Goal: Transaction & Acquisition: Purchase product/service

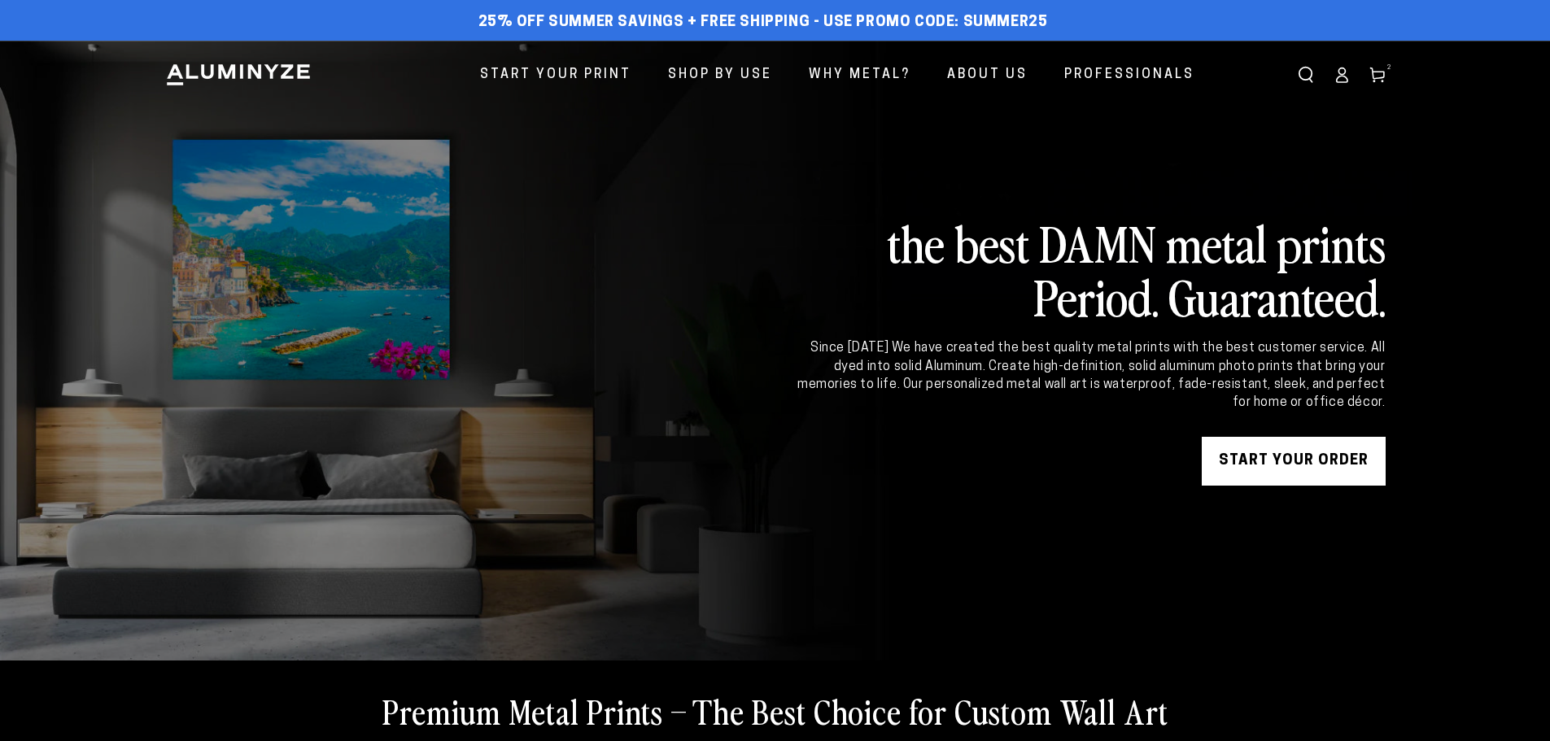
drag, startPoint x: 0, startPoint y: 0, endPoint x: 1266, endPoint y: 460, distance: 1347.0
click at [1266, 460] on link "START YOUR Order" at bounding box center [1294, 461] width 184 height 49
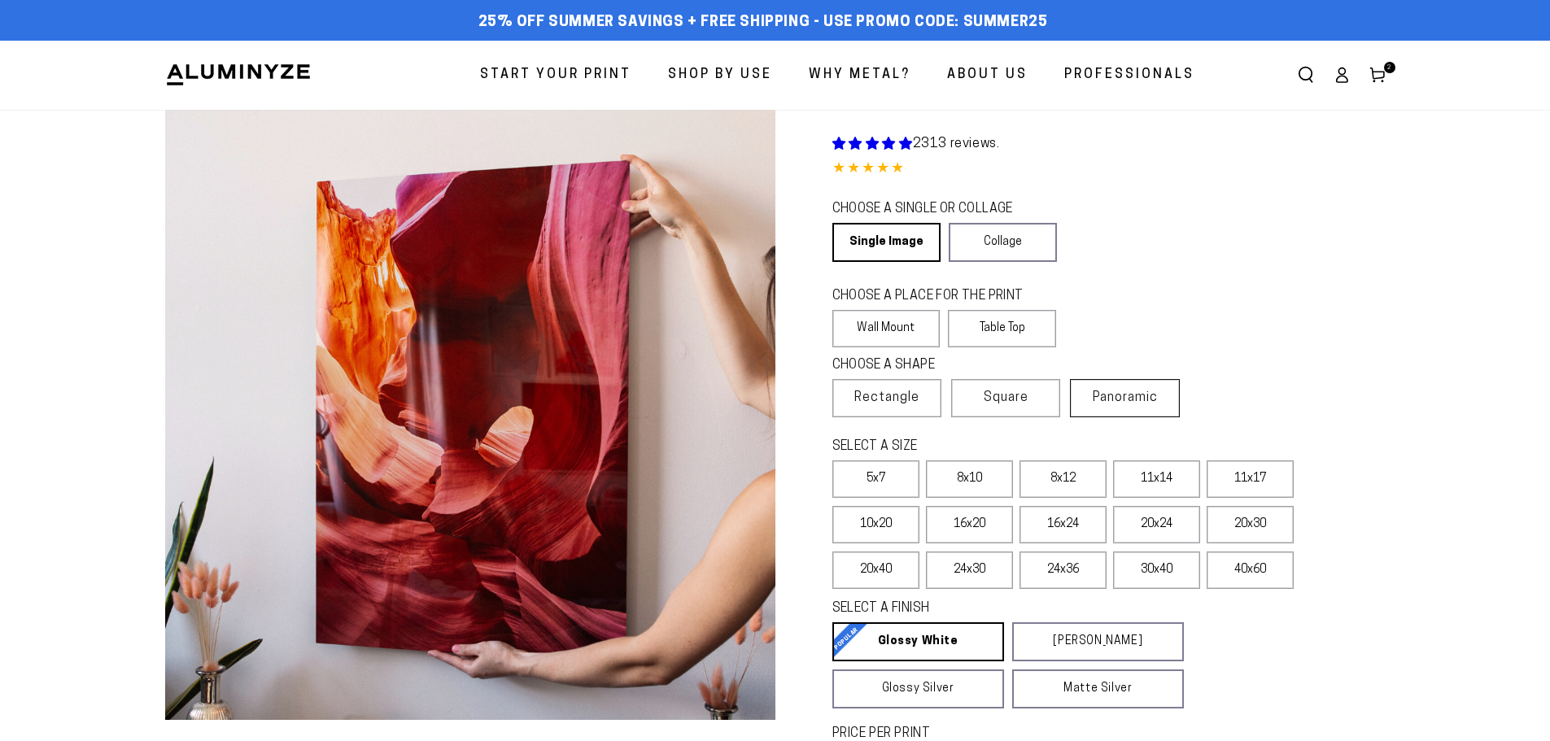
select select "**********"
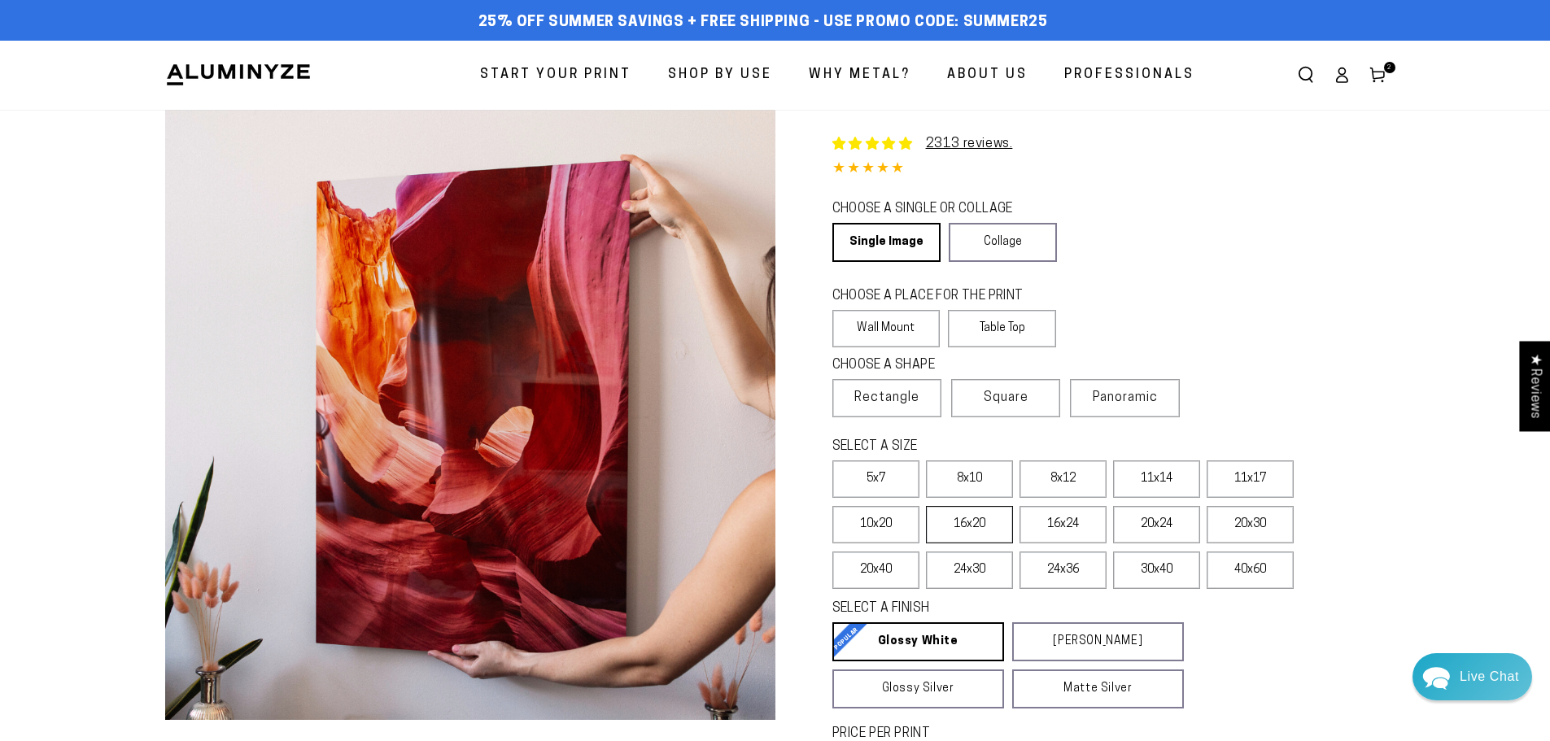
click at [995, 527] on label "16x20" at bounding box center [969, 524] width 87 height 37
click at [1061, 525] on label "16x24" at bounding box center [1063, 524] width 87 height 37
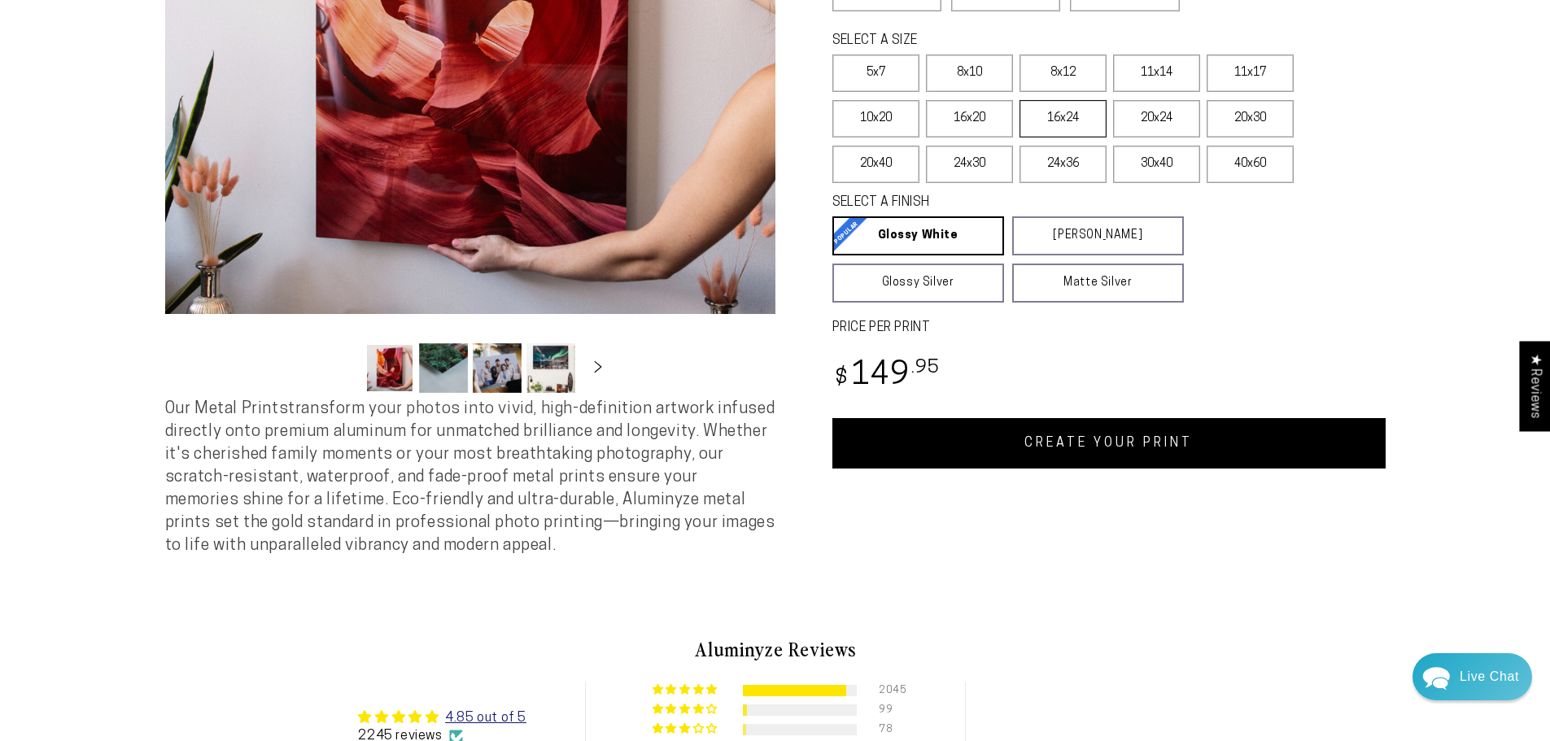
scroll to position [407, 0]
click at [1067, 432] on link "CREATE YOUR PRINT" at bounding box center [1108, 442] width 553 height 50
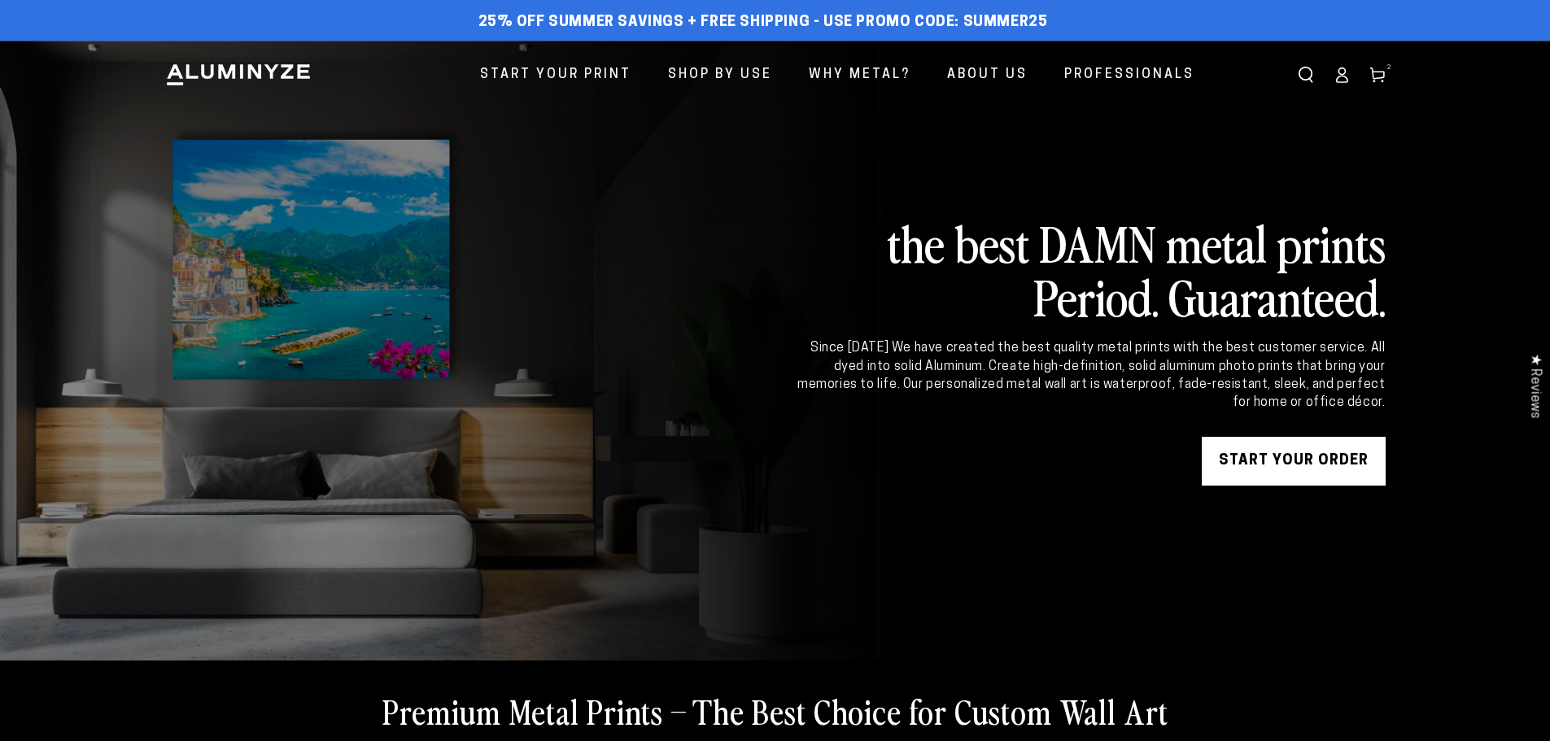
click at [1390, 70] on span "2" at bounding box center [1389, 67] width 5 height 11
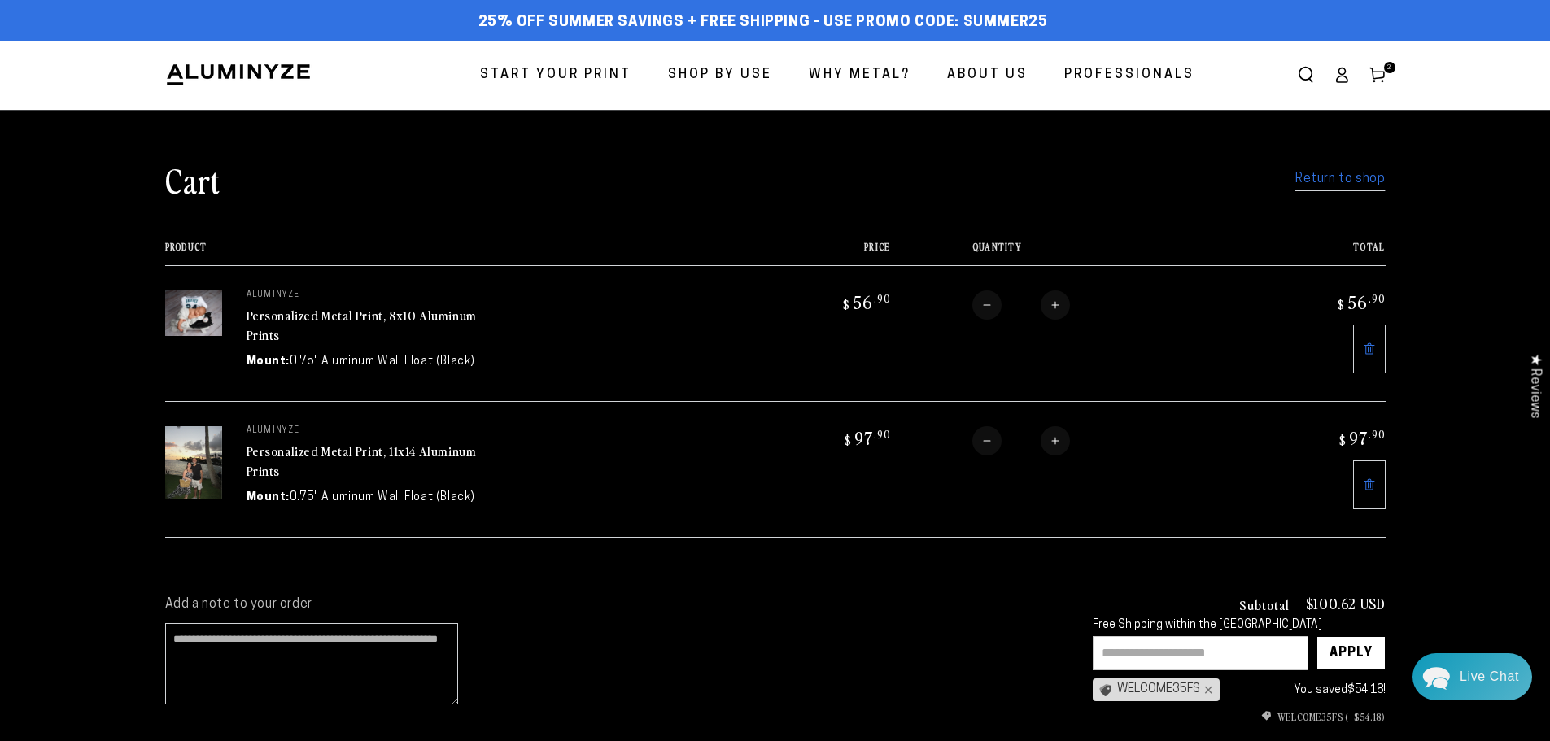
click at [1370, 350] on icon at bounding box center [1369, 349] width 13 height 13
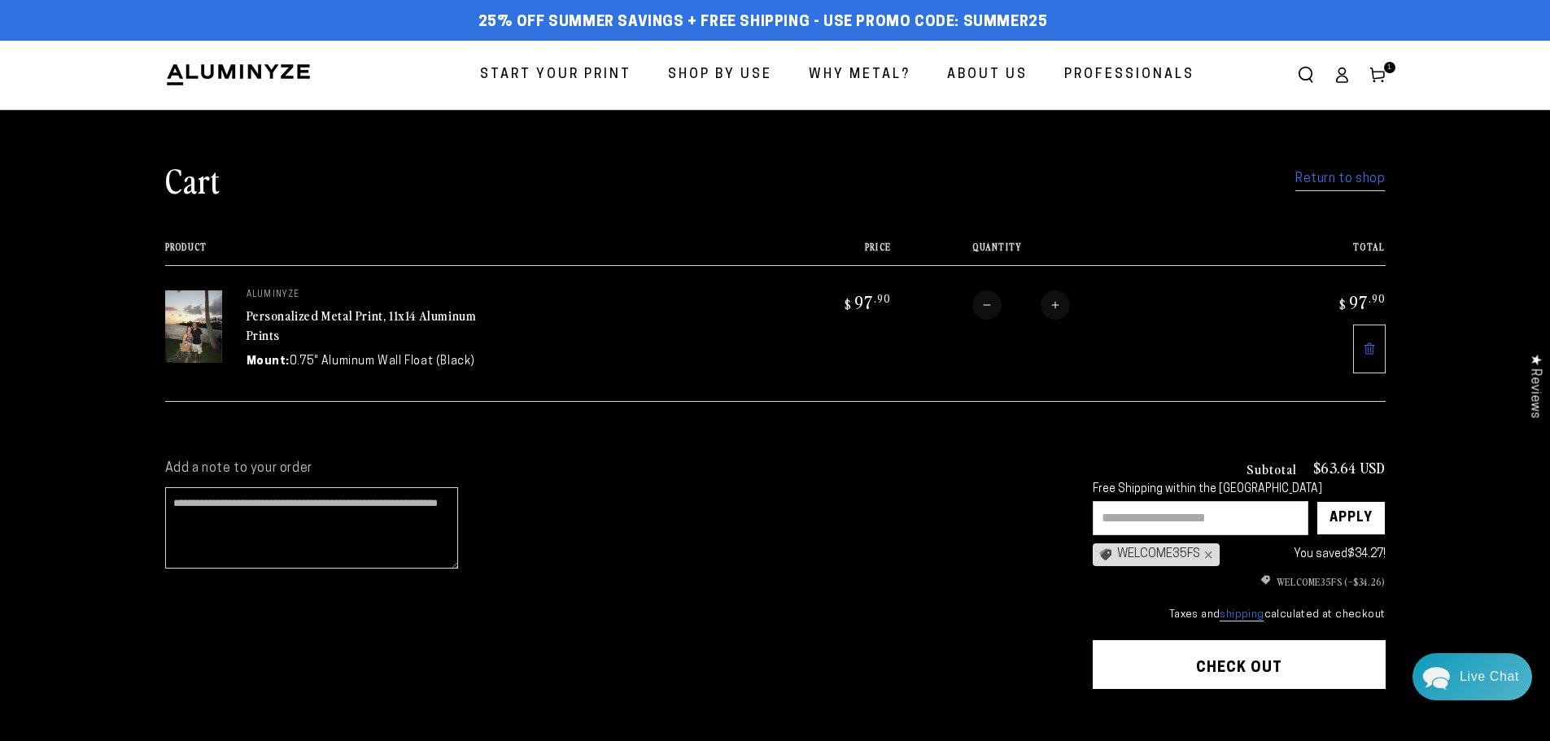
click at [1370, 348] on icon at bounding box center [1369, 350] width 3 height 6
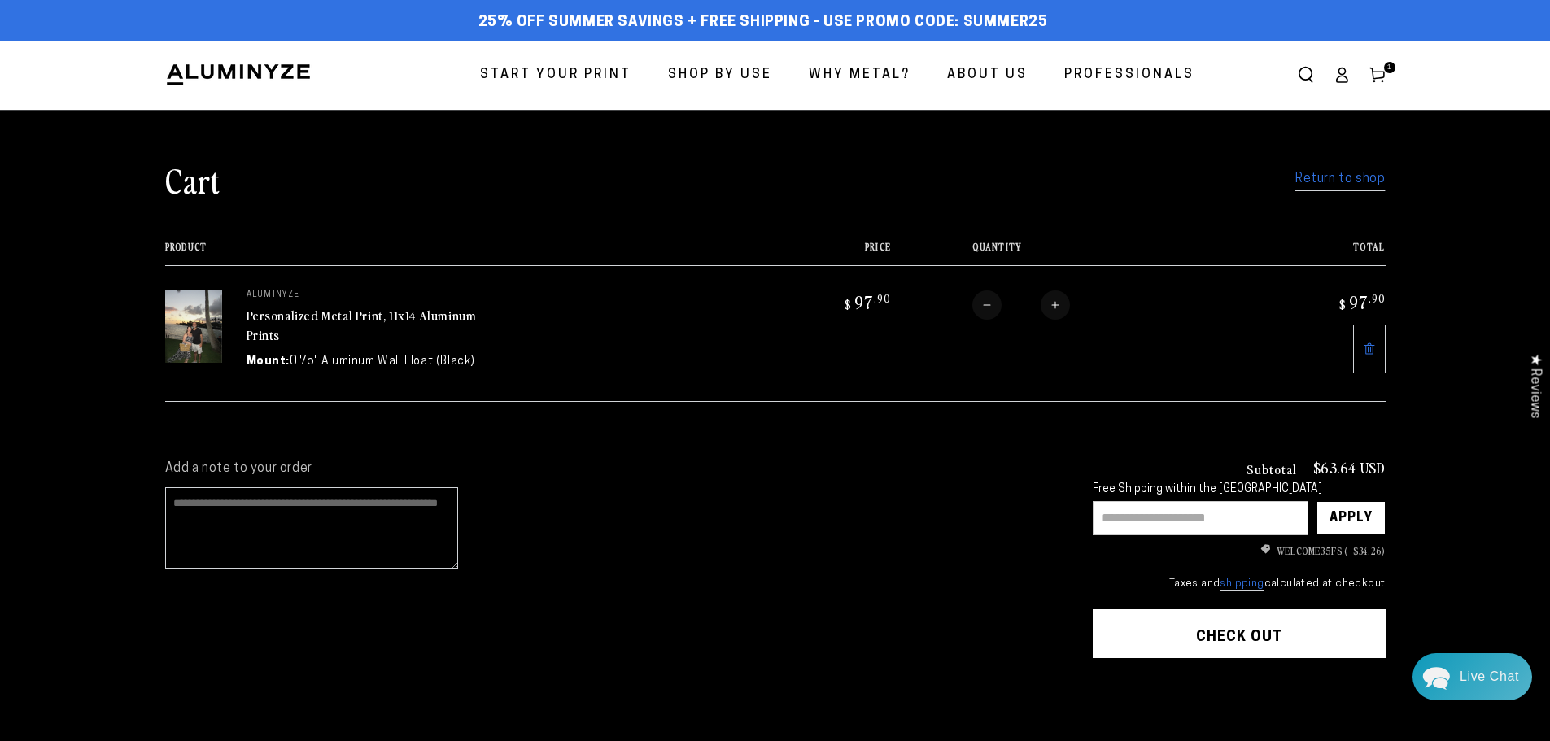
click at [331, 518] on textarea "Add a note to your order" at bounding box center [311, 527] width 293 height 81
